Goal: Task Accomplishment & Management: Use online tool/utility

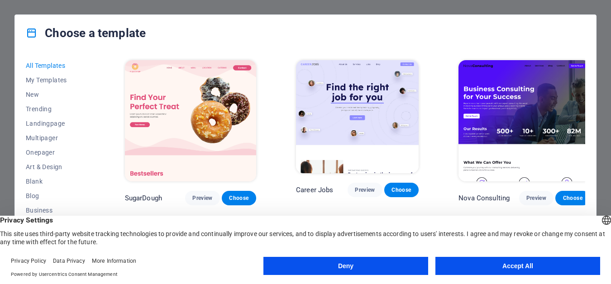
click at [514, 267] on button "Accept All" at bounding box center [517, 266] width 165 height 18
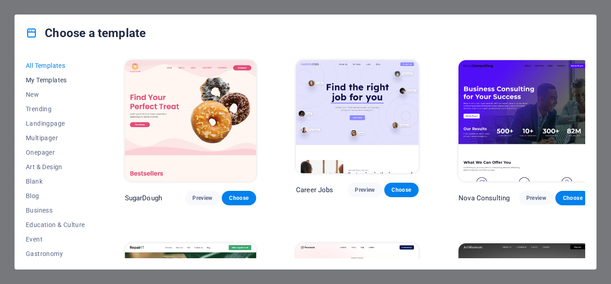
click at [48, 79] on span "My Templates" at bounding box center [55, 79] width 59 height 7
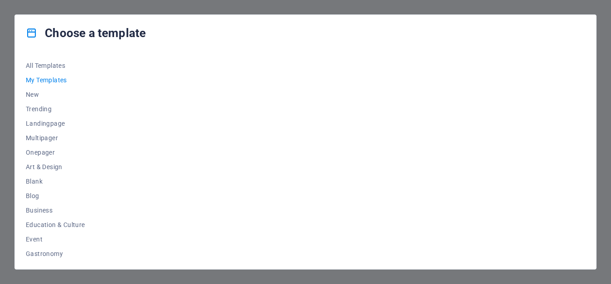
click at [49, 80] on span "My Templates" at bounding box center [55, 79] width 59 height 7
click at [53, 79] on span "My Templates" at bounding box center [55, 79] width 59 height 7
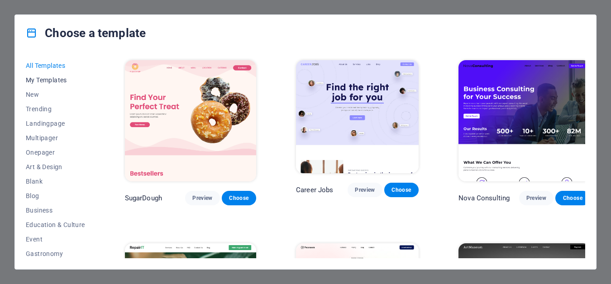
click at [60, 80] on span "My Templates" at bounding box center [55, 79] width 59 height 7
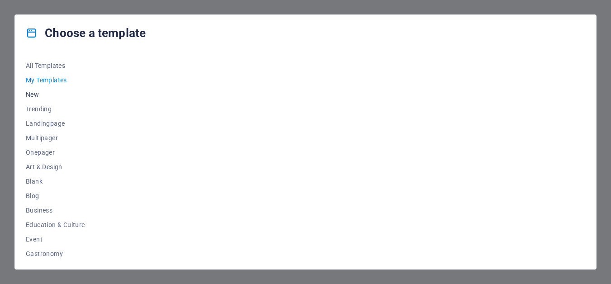
click at [37, 95] on span "New" at bounding box center [55, 94] width 59 height 7
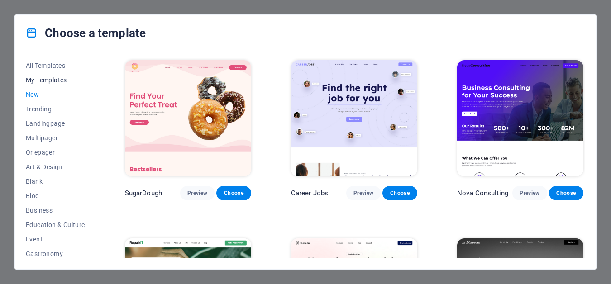
click at [44, 79] on span "My Templates" at bounding box center [55, 79] width 59 height 7
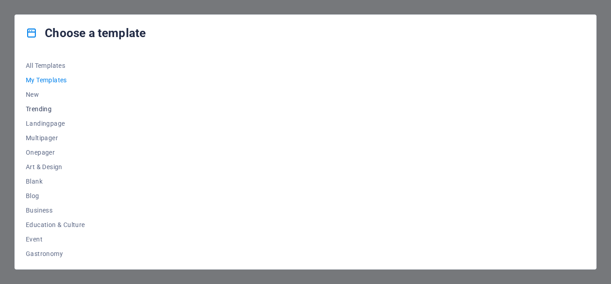
click at [39, 108] on span "Trending" at bounding box center [55, 108] width 59 height 7
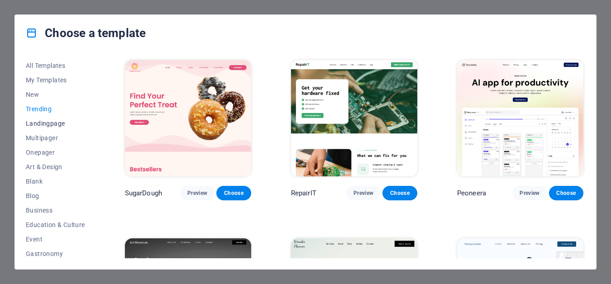
click at [39, 122] on span "Landingpage" at bounding box center [55, 123] width 59 height 7
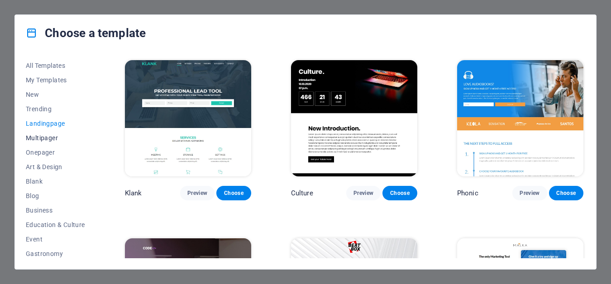
click at [38, 138] on span "Multipager" at bounding box center [55, 137] width 59 height 7
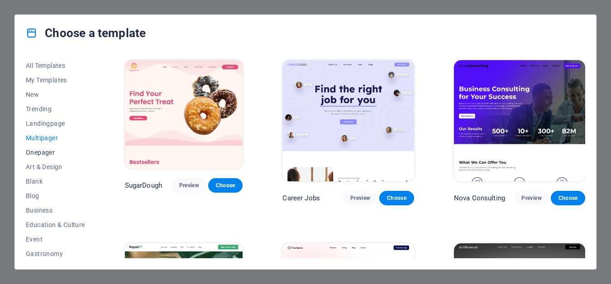
click at [36, 156] on button "Onepager" at bounding box center [55, 152] width 59 height 14
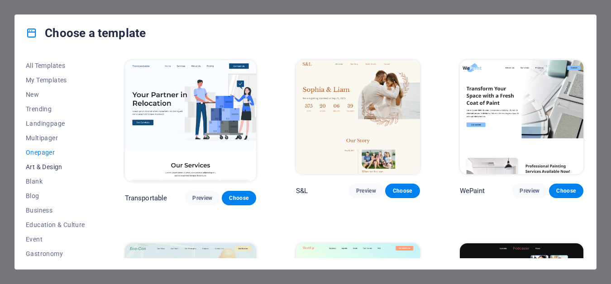
click at [36, 166] on span "Art & Design" at bounding box center [55, 166] width 59 height 7
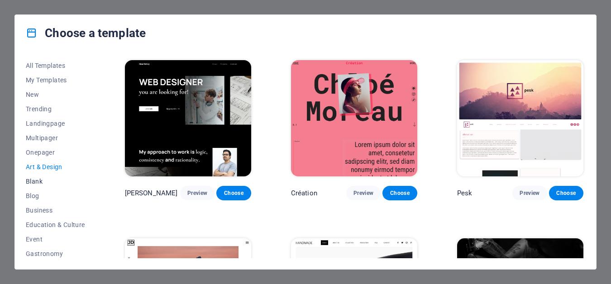
click at [35, 185] on span "Blank" at bounding box center [55, 181] width 59 height 7
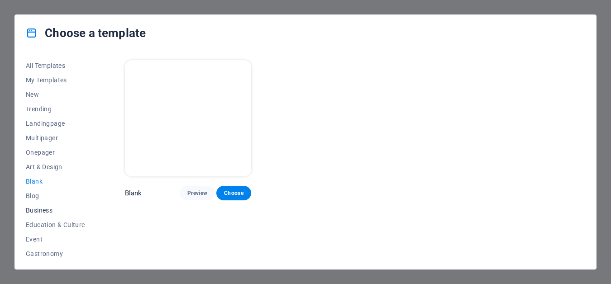
click at [35, 209] on span "Business" at bounding box center [55, 210] width 59 height 7
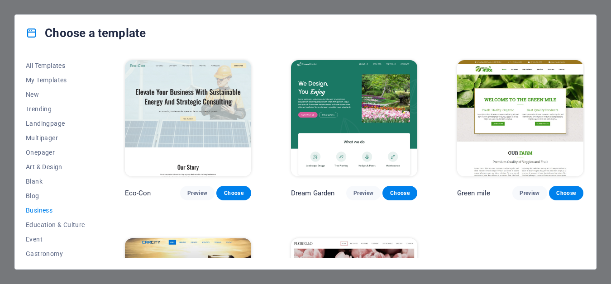
click at [511, 128] on img at bounding box center [520, 118] width 126 height 116
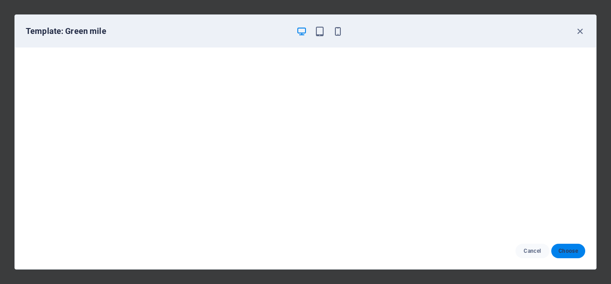
click at [567, 251] on span "Choose" at bounding box center [567, 250] width 19 height 7
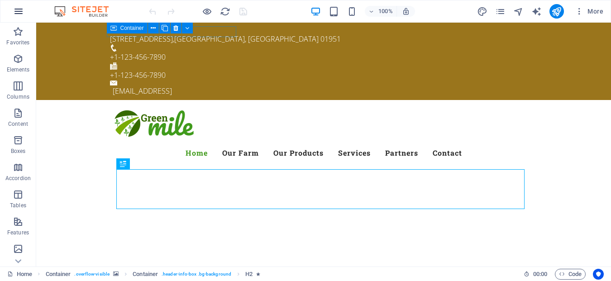
click at [17, 12] on icon "button" at bounding box center [18, 11] width 11 height 11
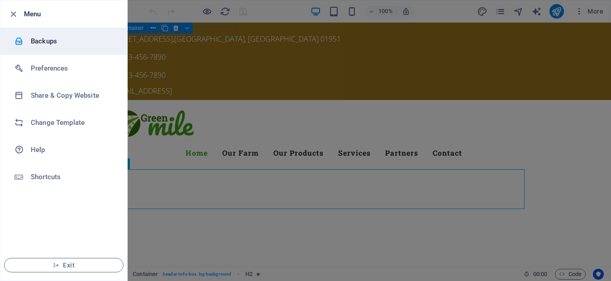
click at [41, 48] on li "Backups" at bounding box center [63, 41] width 127 height 27
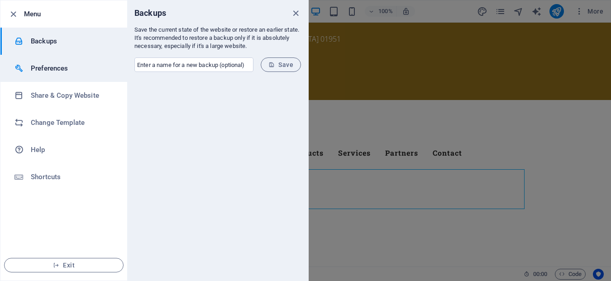
click at [71, 68] on h6 "Preferences" at bounding box center [73, 68] width 84 height 11
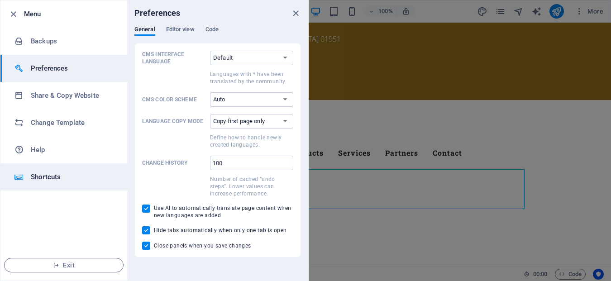
click at [42, 175] on h6 "Shortcuts" at bounding box center [73, 176] width 84 height 11
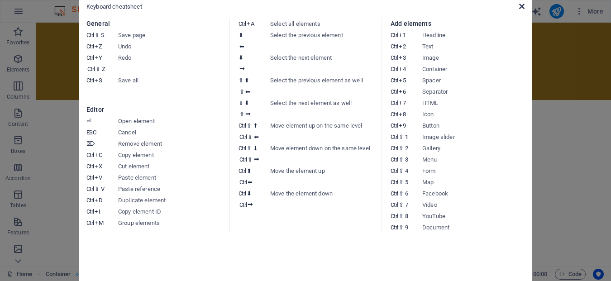
click at [519, 9] on icon at bounding box center [521, 6] width 5 height 7
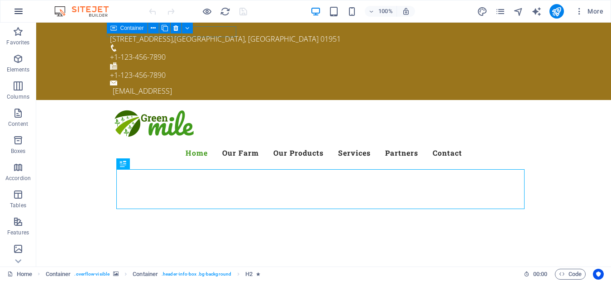
click at [20, 6] on icon "button" at bounding box center [18, 11] width 11 height 11
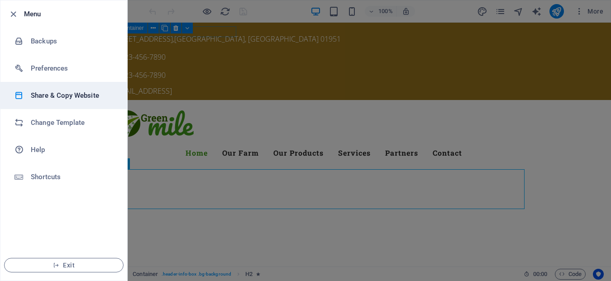
click at [32, 96] on h6 "Share & Copy Website" at bounding box center [73, 95] width 84 height 11
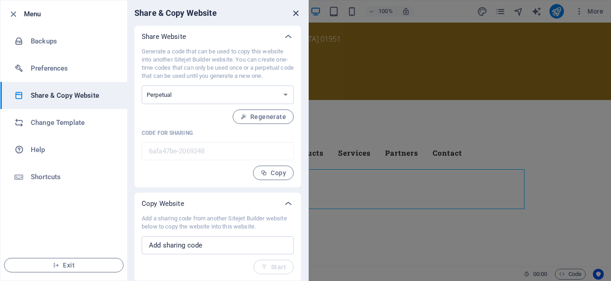
click at [296, 15] on icon "close" at bounding box center [295, 13] width 10 height 10
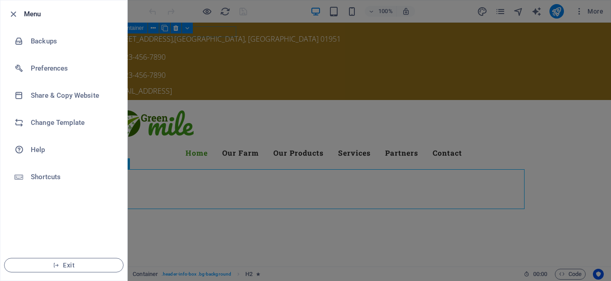
click at [565, 15] on div at bounding box center [305, 140] width 611 height 281
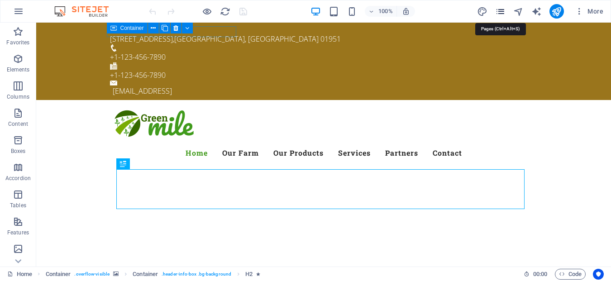
click at [502, 12] on icon "pages" at bounding box center [500, 11] width 10 height 10
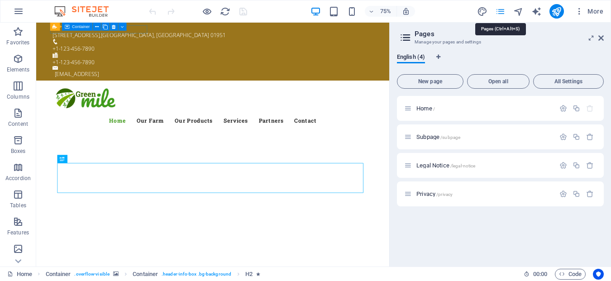
click at [502, 12] on icon "pages" at bounding box center [500, 11] width 10 height 10
click at [577, 10] on icon "button" at bounding box center [579, 11] width 9 height 9
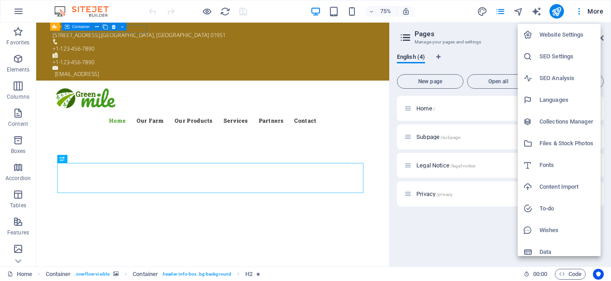
click at [595, 12] on div at bounding box center [305, 140] width 611 height 281
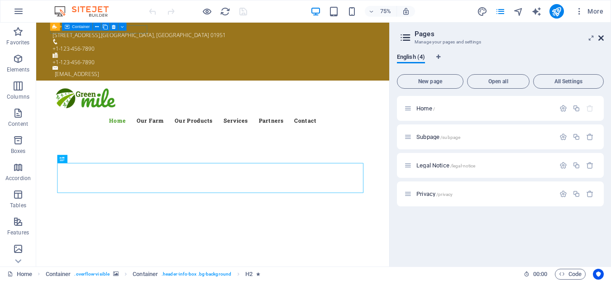
click at [603, 39] on icon at bounding box center [600, 37] width 5 height 7
